Goal: Task Accomplishment & Management: Manage account settings

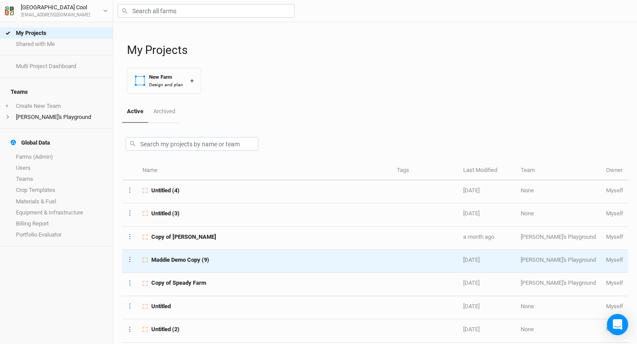
click at [179, 257] on span "Maddie Demo Copy (9)" at bounding box center [180, 260] width 58 height 8
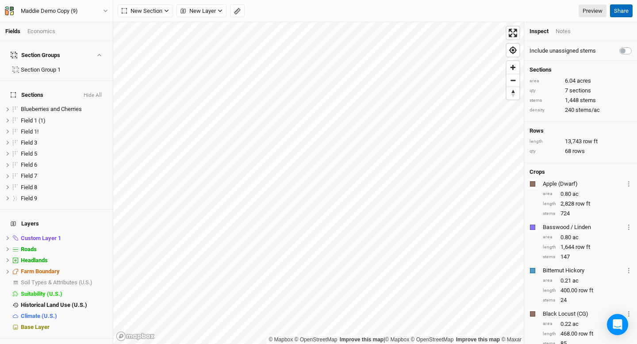
click at [616, 13] on button "Share" at bounding box center [621, 10] width 23 height 13
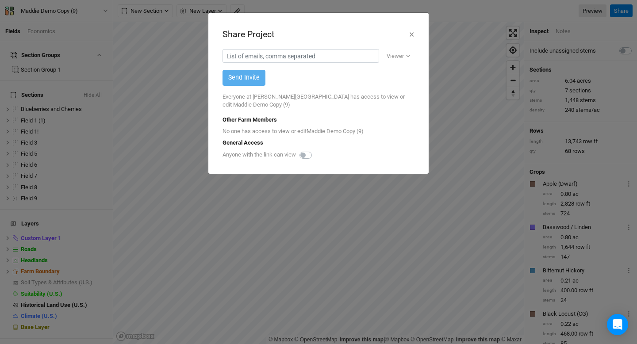
click at [316, 150] on label at bounding box center [316, 150] width 0 height 0
click at [306, 154] on input "checkbox" at bounding box center [303, 154] width 7 height 9
click at [310, 145] on div "General Access" at bounding box center [319, 143] width 192 height 8
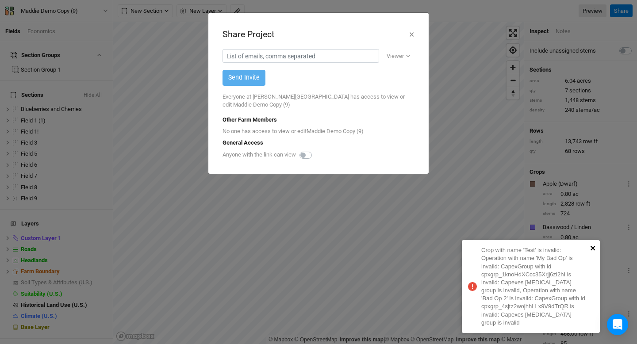
click at [592, 252] on icon "close" at bounding box center [594, 248] width 6 height 7
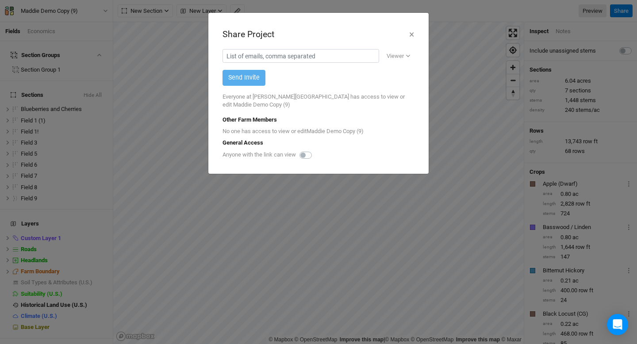
click at [316, 150] on label at bounding box center [316, 150] width 0 height 0
click at [304, 155] on input "checkbox" at bounding box center [303, 154] width 7 height 9
checkbox input "false"
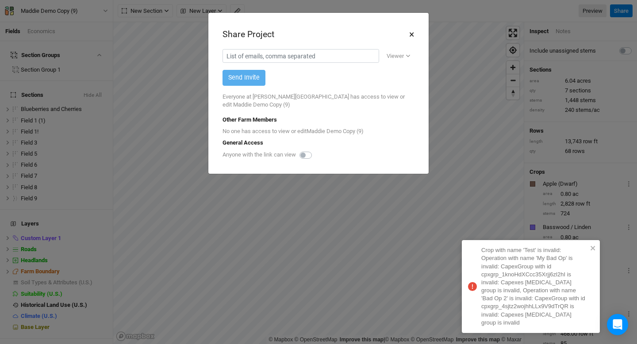
click at [412, 38] on button "×" at bounding box center [412, 34] width 6 height 15
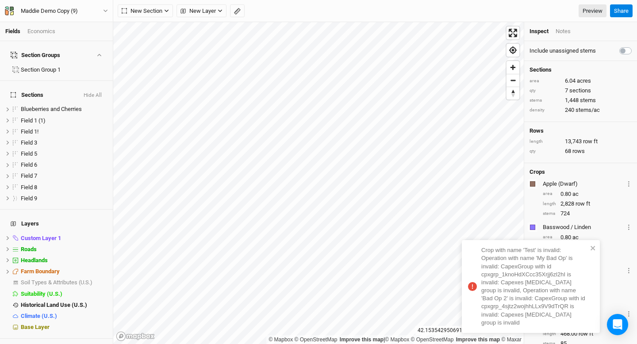
click at [48, 31] on div "Economics" at bounding box center [41, 31] width 28 height 8
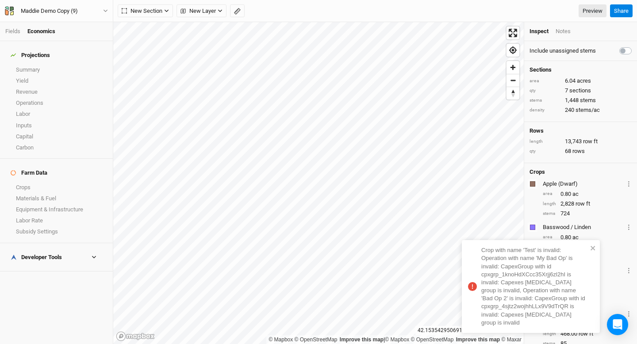
click at [30, 170] on h4 "Farm Data" at bounding box center [56, 173] width 102 height 18
click at [30, 182] on link "Crops" at bounding box center [56, 187] width 113 height 11
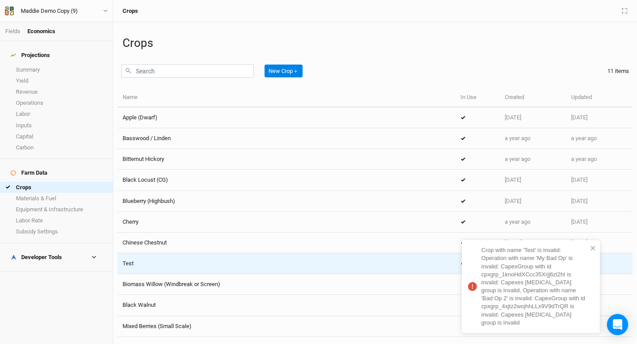
click at [160, 259] on td "Test" at bounding box center [287, 264] width 338 height 21
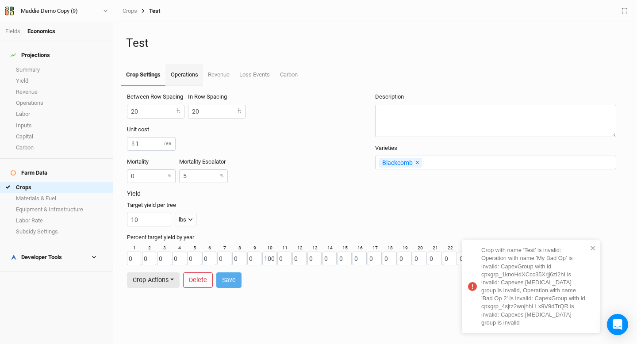
click at [187, 77] on link "Operations" at bounding box center [184, 75] width 37 height 22
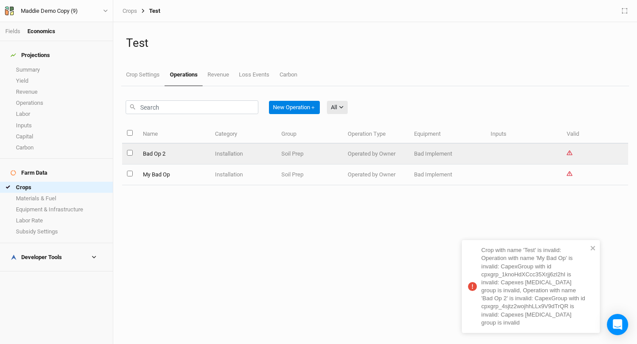
click at [170, 150] on td "Bad Op 2" at bounding box center [174, 154] width 73 height 21
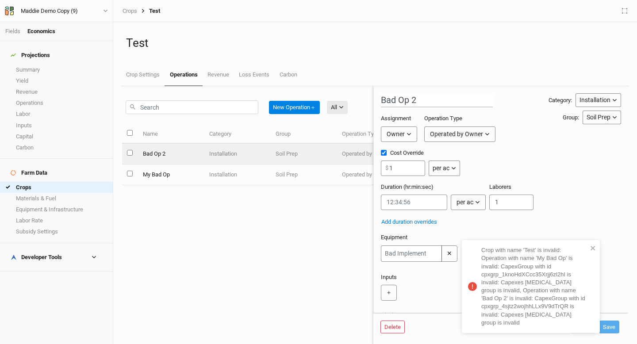
scroll to position [59, 0]
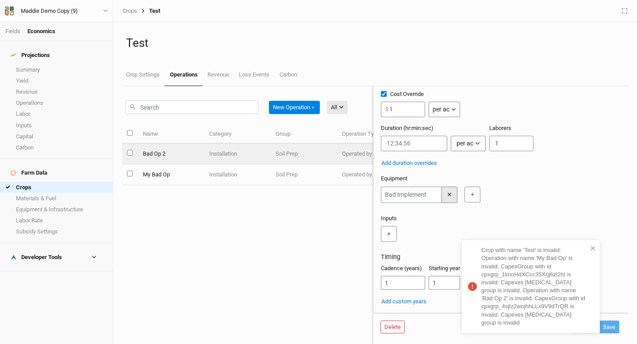
click at [455, 198] on button "✕" at bounding box center [450, 195] width 16 height 16
click at [612, 328] on button "Save" at bounding box center [609, 327] width 20 height 13
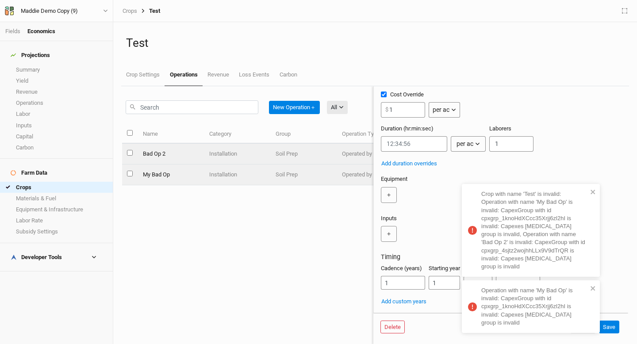
click at [271, 175] on td "Soil Prep" at bounding box center [303, 175] width 66 height 21
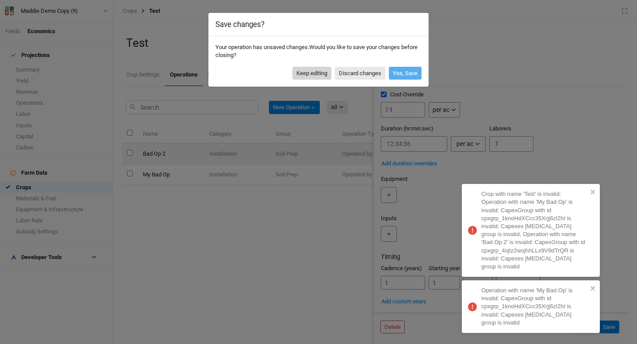
click at [318, 76] on button "Keep editing" at bounding box center [312, 73] width 39 height 13
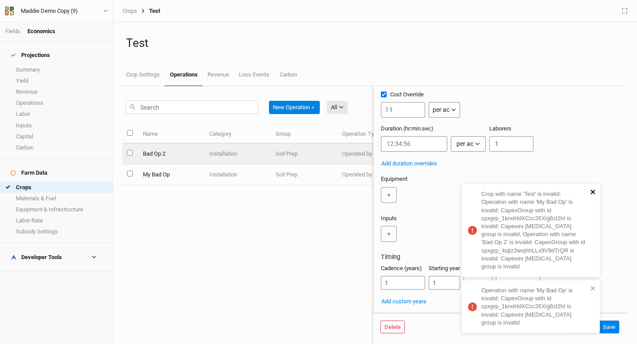
click at [592, 194] on icon "close" at bounding box center [593, 192] width 4 height 4
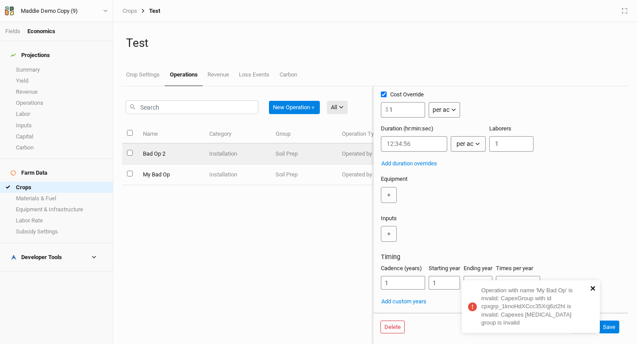
click at [591, 292] on icon "close" at bounding box center [594, 288] width 6 height 7
click at [127, 133] on input "select all items" at bounding box center [130, 133] width 6 height 6
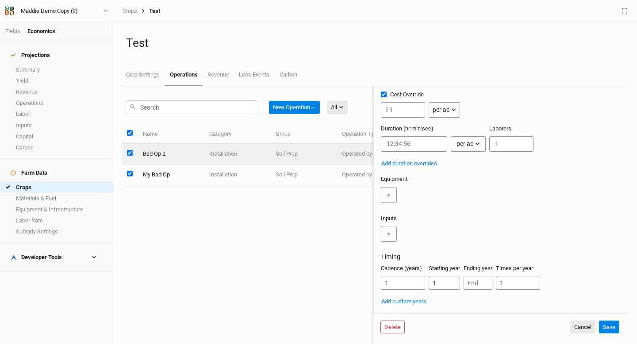
checkbox input "true"
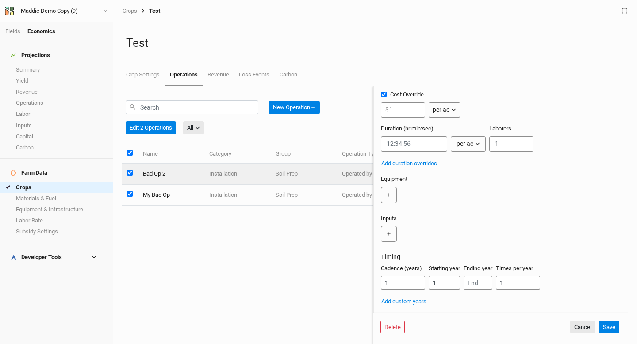
scroll to position [58, 0]
click at [389, 201] on button "＋" at bounding box center [389, 195] width 16 height 16
click at [412, 196] on input "text" at bounding box center [411, 195] width 61 height 16
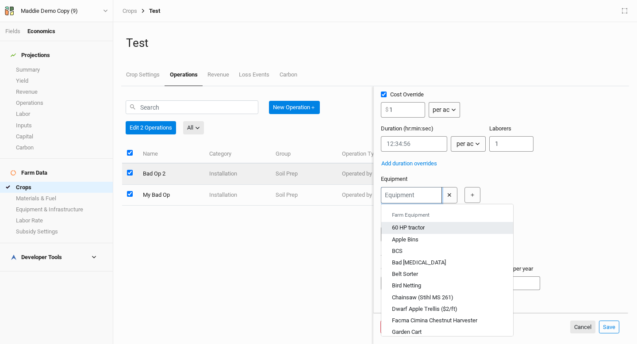
click at [409, 228] on div "60 HP tractor" at bounding box center [408, 228] width 33 height 8
type input "60 HP tractor"
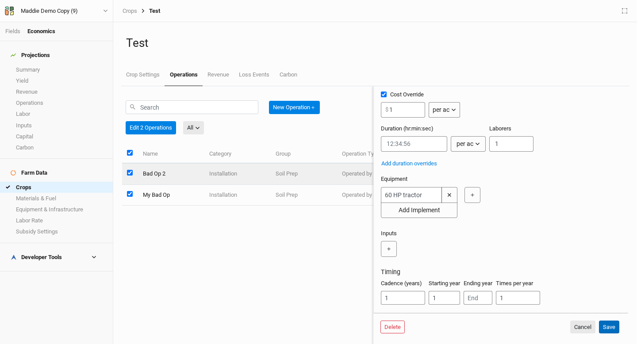
click at [607, 327] on button "Save" at bounding box center [609, 327] width 20 height 13
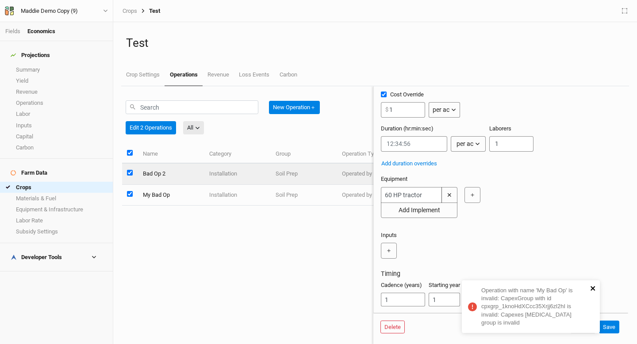
click at [594, 292] on icon "close" at bounding box center [594, 288] width 6 height 7
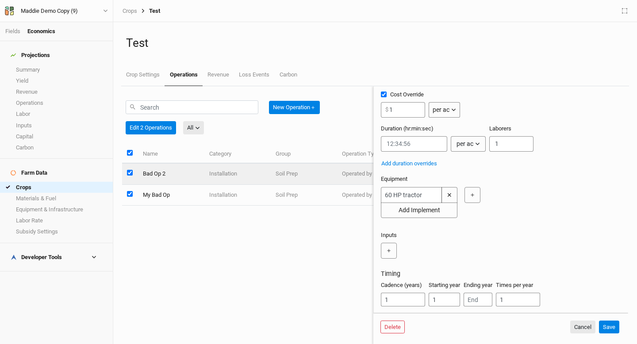
scroll to position [0, 0]
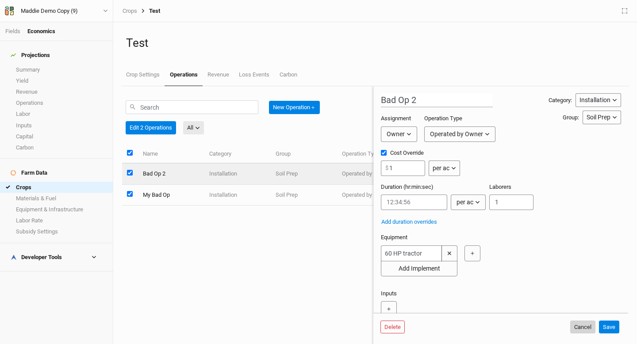
click at [588, 328] on button "Cancel" at bounding box center [583, 327] width 25 height 13
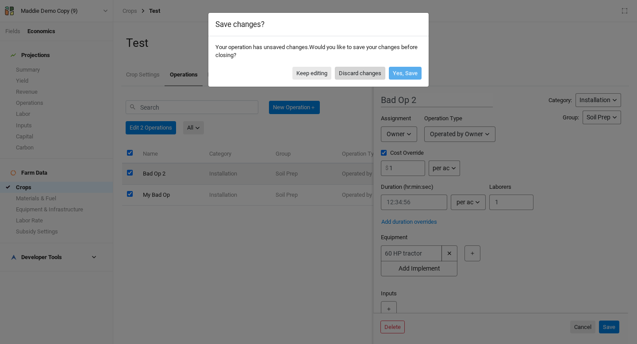
click at [356, 69] on button "Discard changes" at bounding box center [360, 73] width 50 height 13
checkbox input "false"
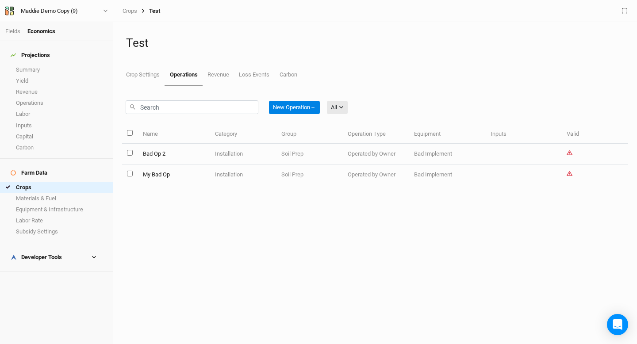
click at [130, 132] on input "select all items" at bounding box center [130, 133] width 6 height 6
checkbox input "true"
click at [363, 105] on button "Edit 2 Operations" at bounding box center [352, 107] width 50 height 13
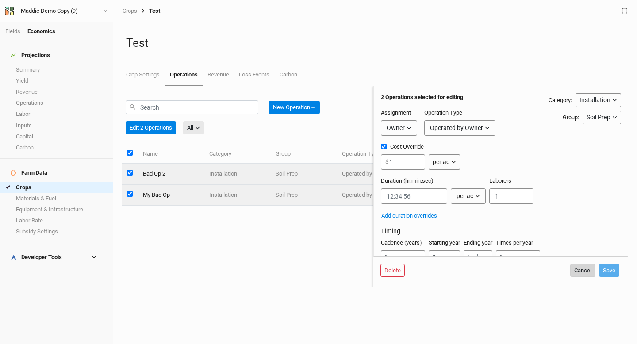
click at [580, 275] on button "Cancel" at bounding box center [583, 270] width 25 height 13
checkbox input "false"
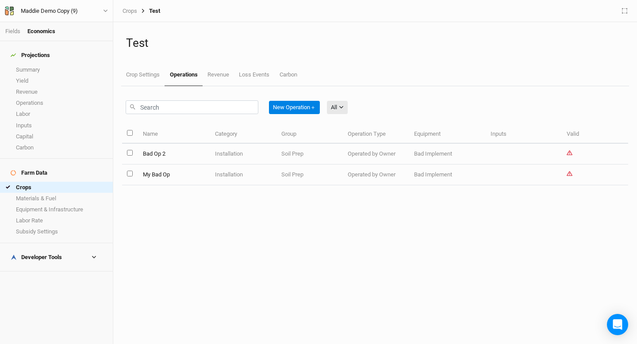
click at [129, 134] on input "select all items" at bounding box center [130, 133] width 6 height 6
checkbox input "true"
click at [340, 107] on button "Edit 2 Operations" at bounding box center [352, 107] width 50 height 13
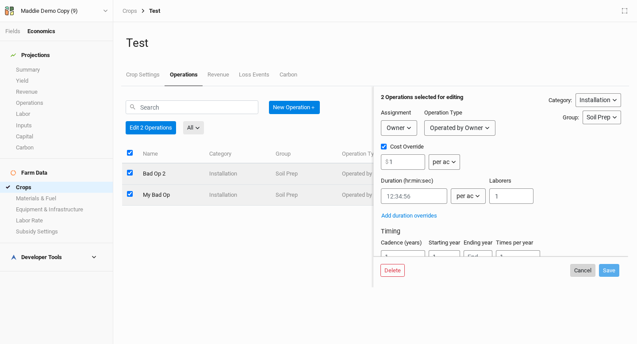
click at [588, 277] on button "Cancel" at bounding box center [583, 270] width 25 height 13
checkbox input "false"
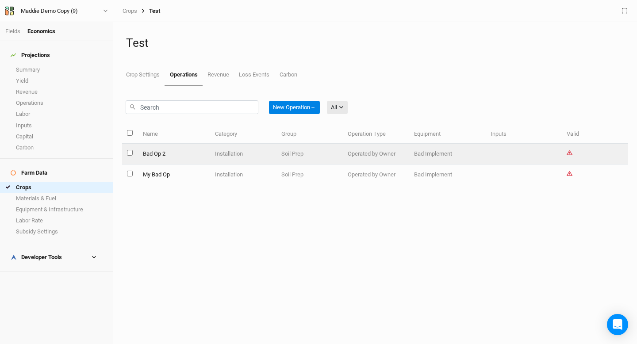
click at [211, 154] on td "Installation" at bounding box center [243, 154] width 66 height 21
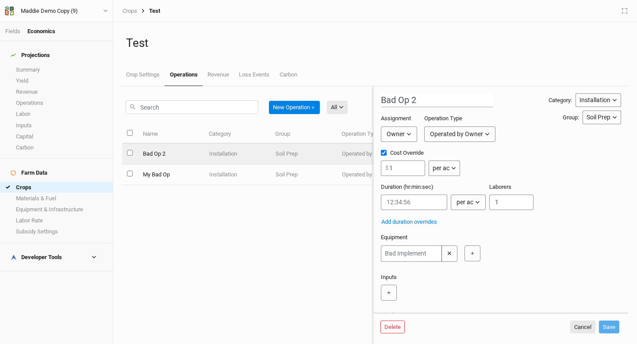
scroll to position [59, 0]
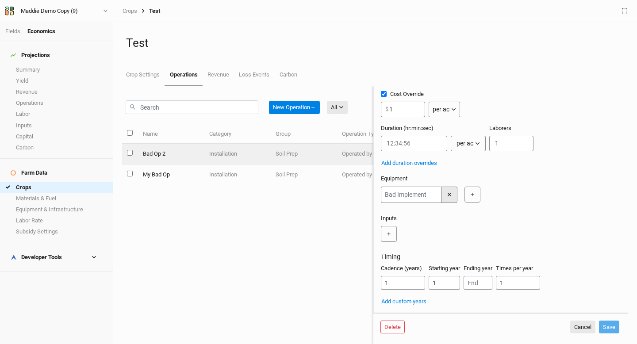
click at [453, 198] on button "✕" at bounding box center [450, 195] width 16 height 16
click at [608, 325] on button "Save" at bounding box center [609, 327] width 20 height 13
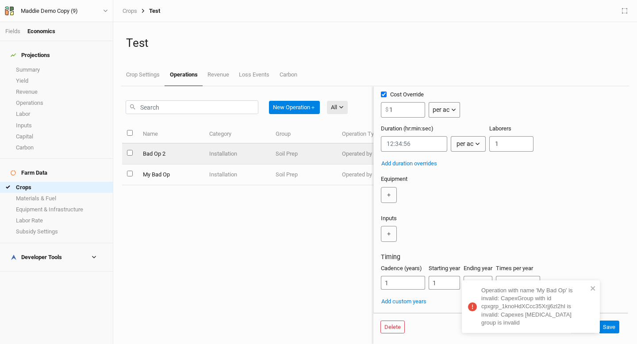
click at [597, 293] on invalid "Operation with name 'My Bad Op' is invalid: CapexGroup with id cpxgrp_1knoHdXCc…" at bounding box center [531, 307] width 138 height 53
click at [589, 327] on div "Operation with name 'My Bad Op' is invalid: CapexGroup with id cpxgrp_1knoHdXCc…" at bounding box center [531, 309] width 142 height 60
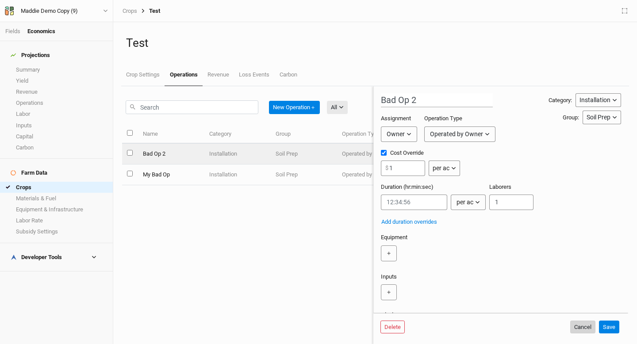
click at [582, 325] on button "Cancel" at bounding box center [583, 327] width 25 height 13
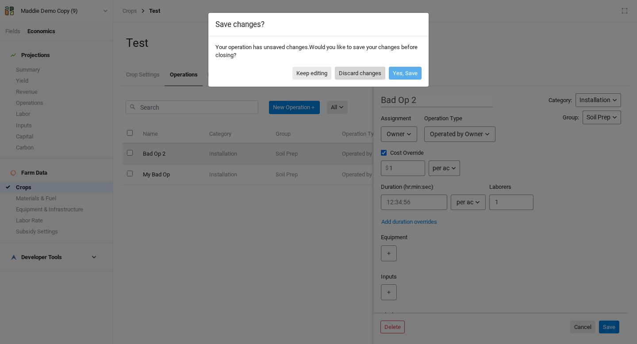
click at [368, 69] on button "Discard changes" at bounding box center [360, 73] width 50 height 13
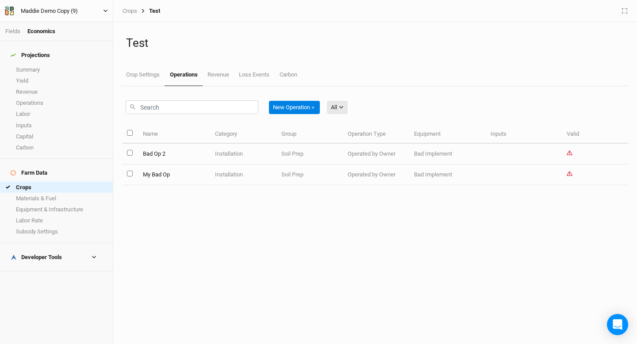
click at [102, 12] on button "Maddie Demo Copy (9)" at bounding box center [56, 11] width 104 height 10
click at [94, 23] on button "Back" at bounding box center [74, 25] width 70 height 12
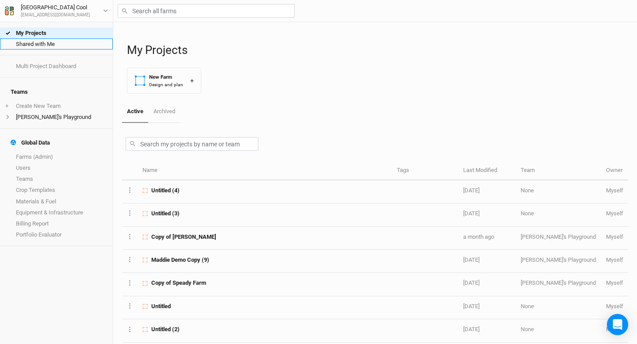
click at [36, 45] on link "Shared with Me" at bounding box center [56, 44] width 113 height 11
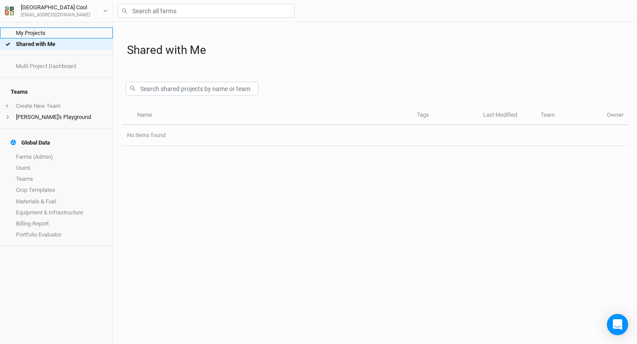
click at [35, 35] on link "My Projects" at bounding box center [56, 32] width 113 height 11
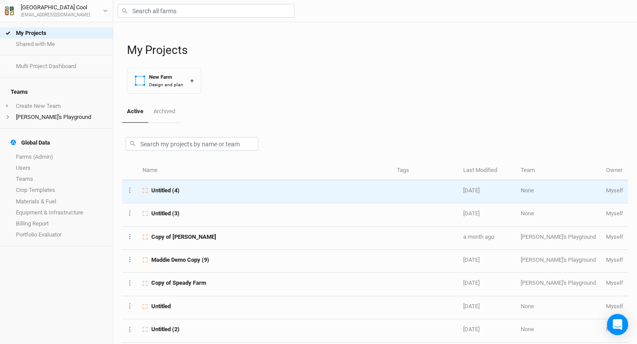
click at [177, 189] on span "Untitled (4)" at bounding box center [165, 191] width 28 height 8
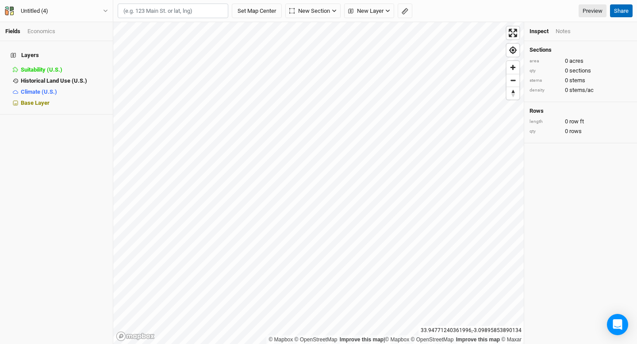
click at [620, 12] on button "Share" at bounding box center [621, 10] width 23 height 13
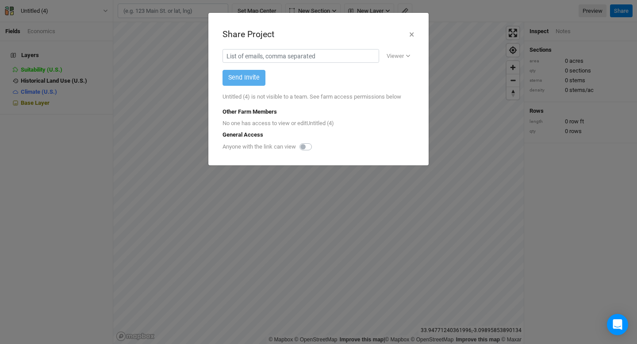
click at [316, 142] on label at bounding box center [316, 142] width 0 height 0
click at [305, 147] on input "checkbox" at bounding box center [303, 146] width 7 height 9
checkbox input "true"
click at [396, 146] on div "Copy link" at bounding box center [394, 147] width 31 height 9
click at [413, 35] on button "×" at bounding box center [412, 34] width 6 height 15
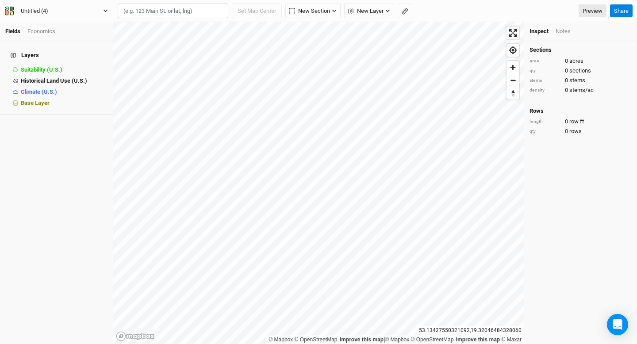
click at [87, 8] on button "Untitled (4)" at bounding box center [56, 11] width 104 height 10
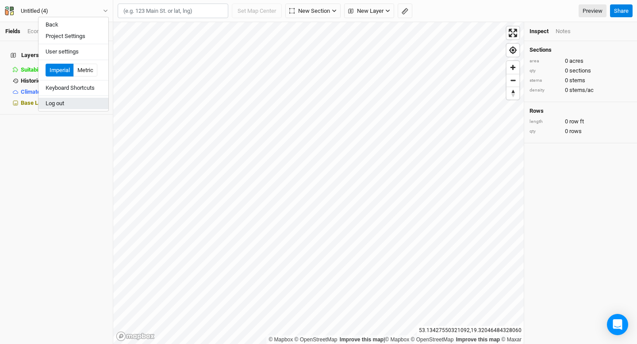
click at [71, 102] on button "Log out" at bounding box center [74, 104] width 70 height 12
